Goal: Task Accomplishment & Management: Complete application form

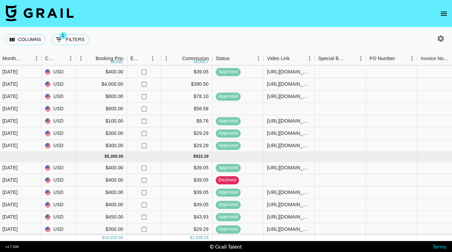
scroll to position [46, 383]
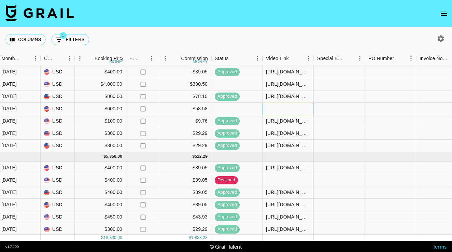
click at [290, 109] on div at bounding box center [288, 109] width 51 height 12
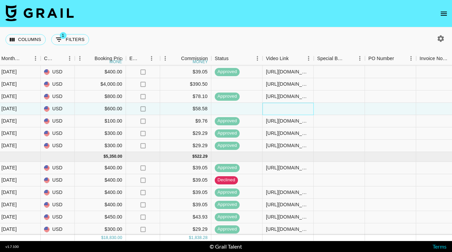
click at [290, 109] on div at bounding box center [288, 109] width 51 height 12
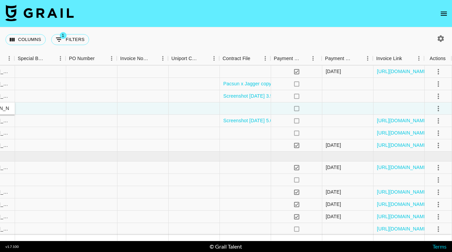
scroll to position [46, 682]
type input "https://www.tiktok.com/@the.avagrace/video/7543769879594224926?_t=ZP-8zGXxyXipa…"
click at [438, 108] on icon "select merge strategy" at bounding box center [439, 109] width 8 height 8
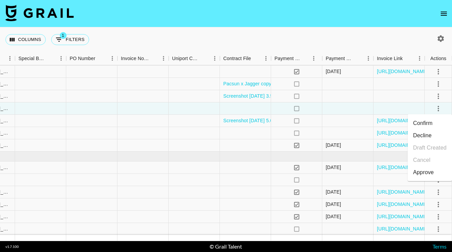
click at [430, 172] on div "Approve" at bounding box center [423, 172] width 21 height 8
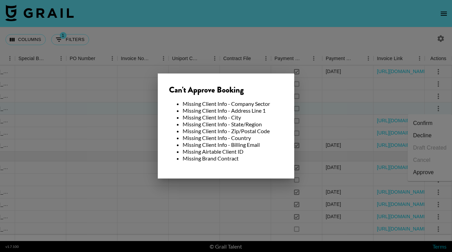
click at [327, 160] on div at bounding box center [226, 126] width 452 height 252
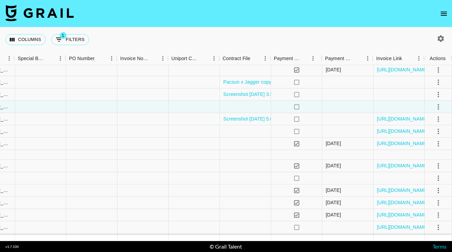
scroll to position [48, 682]
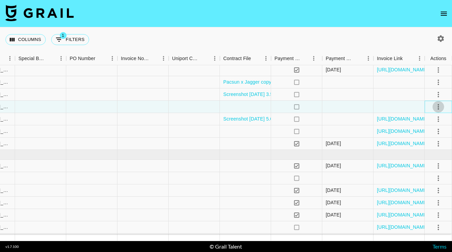
click at [441, 104] on icon "select merge strategy" at bounding box center [439, 107] width 8 height 8
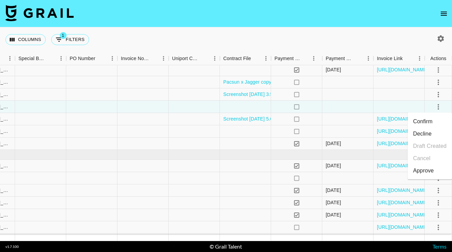
click at [425, 169] on div "Approve" at bounding box center [423, 171] width 21 height 8
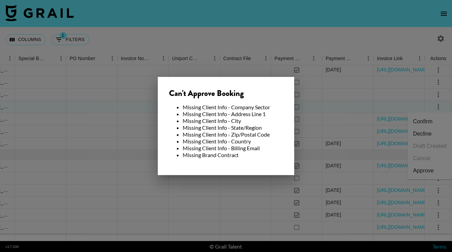
click at [425, 169] on div at bounding box center [226, 126] width 452 height 252
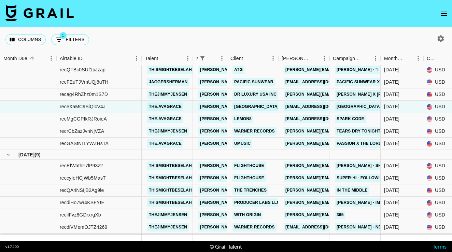
scroll to position [48, 0]
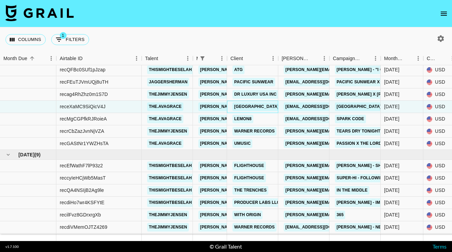
click at [266, 105] on link "[GEOGRAPHIC_DATA]" at bounding box center [257, 106] width 48 height 9
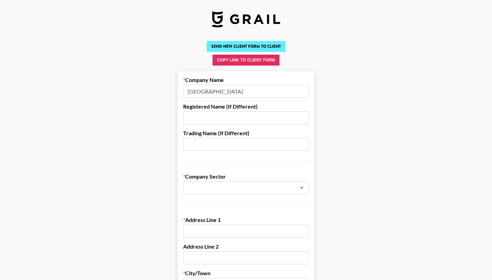
click at [256, 46] on button "Send New Client Form to Client" at bounding box center [246, 46] width 79 height 11
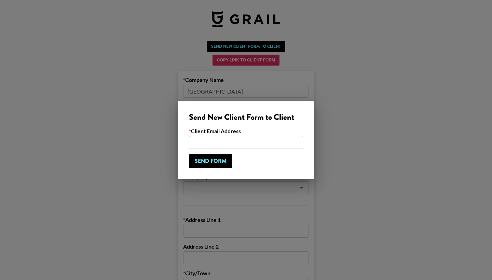
click at [229, 140] on input "email" at bounding box center [246, 142] width 114 height 13
paste input "[EMAIL_ADDRESS][DOMAIN_NAME]"
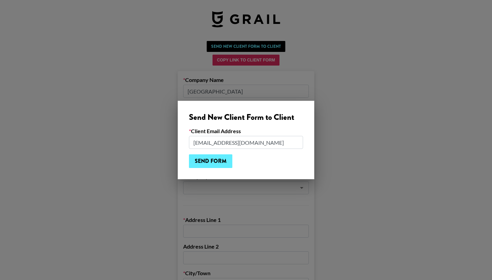
type input "[EMAIL_ADDRESS][DOMAIN_NAME]"
click at [215, 163] on input "Send Form" at bounding box center [210, 161] width 43 height 14
